Goal: Check status: Check status

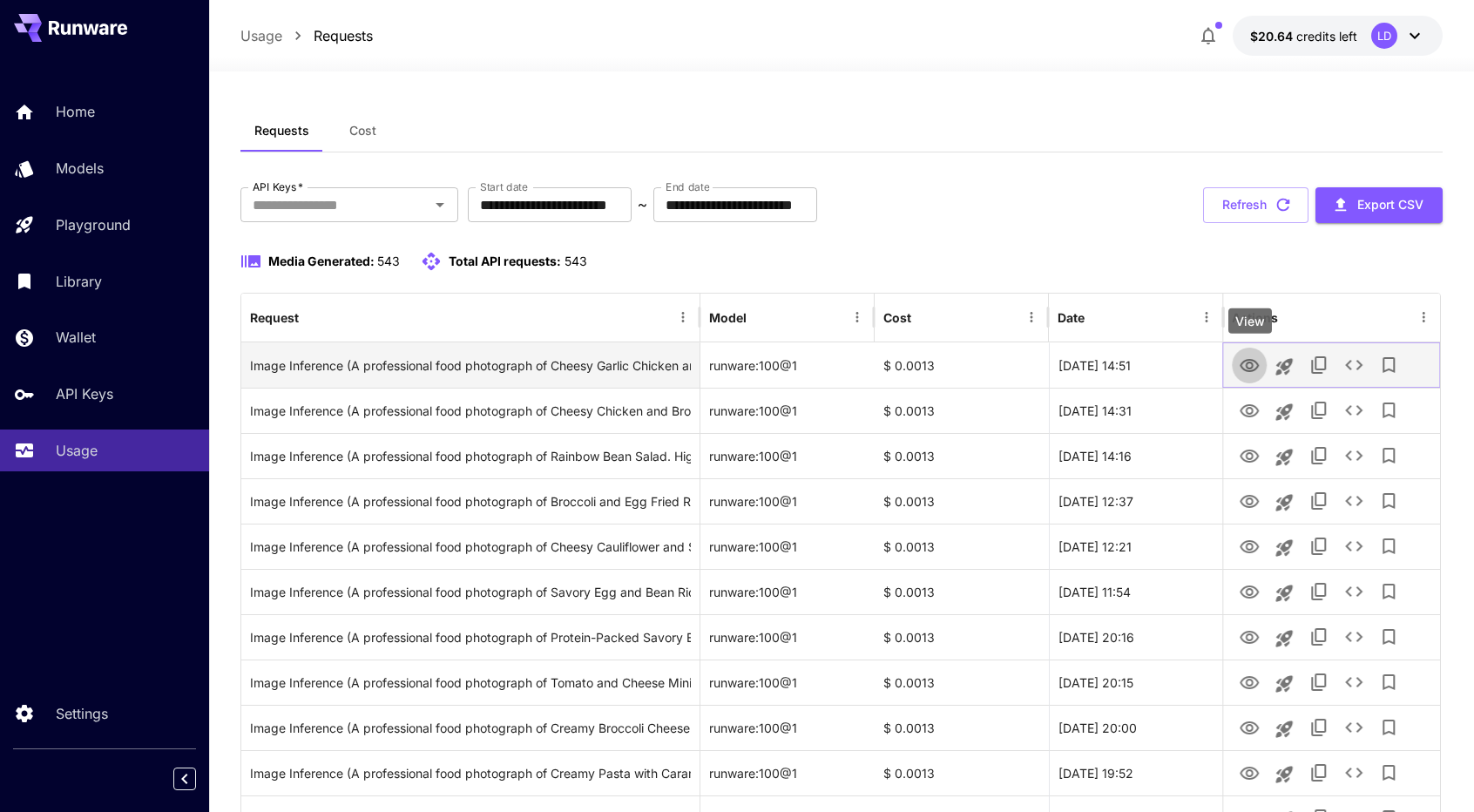
click at [1253, 364] on icon "View" at bounding box center [1249, 365] width 21 height 21
